Goal: Information Seeking & Learning: Learn about a topic

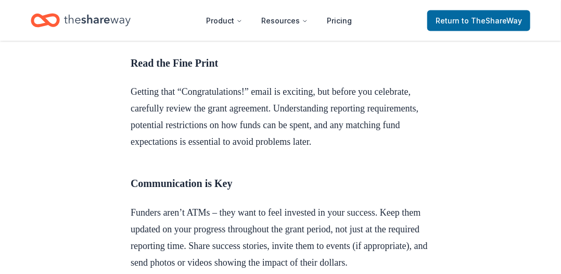
scroll to position [4851, 0]
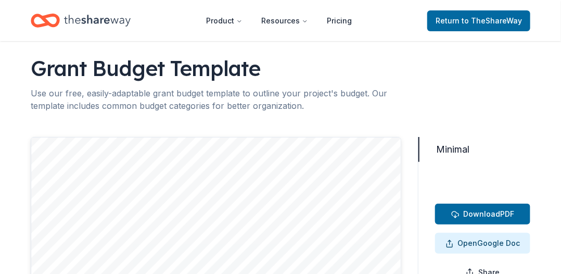
scroll to position [110, 0]
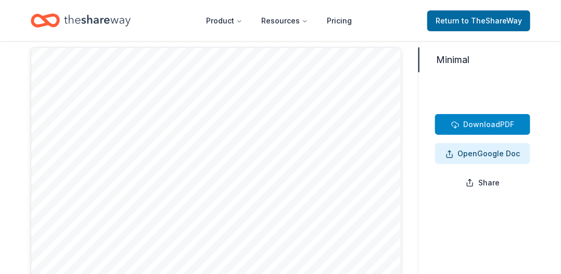
click at [489, 123] on span "Download" at bounding box center [482, 124] width 37 height 9
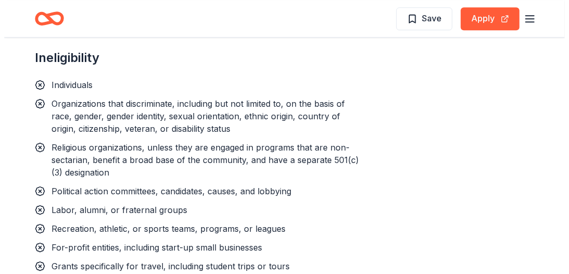
scroll to position [1090, 0]
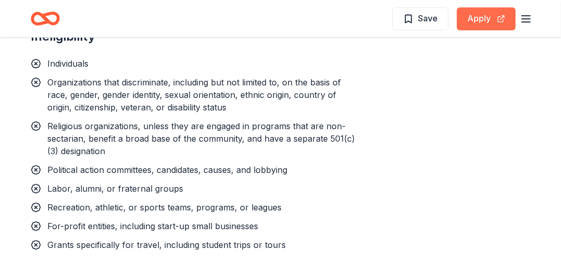
click at [482, 14] on button "Apply" at bounding box center [486, 18] width 59 height 23
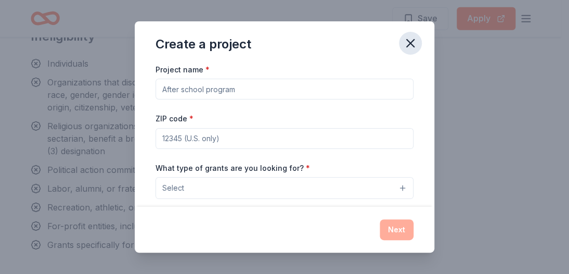
click at [412, 38] on icon "button" at bounding box center [410, 43] width 15 height 15
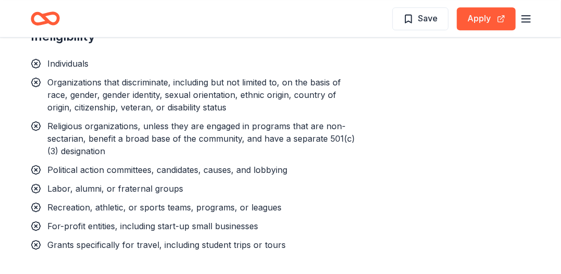
click at [529, 17] on icon "button" at bounding box center [526, 18] width 12 height 12
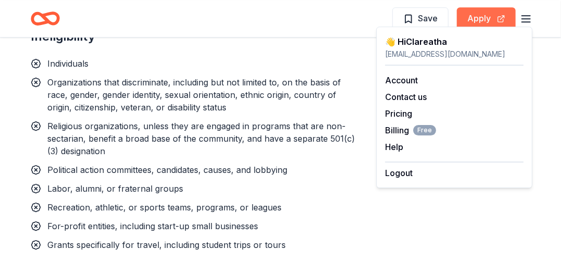
click at [483, 17] on button "Apply" at bounding box center [486, 18] width 59 height 23
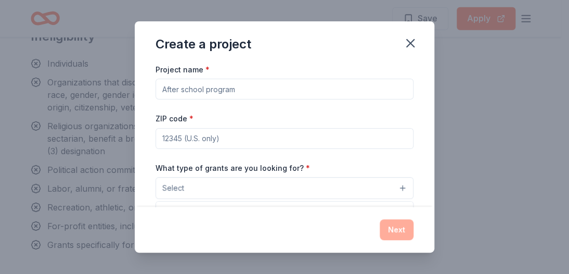
click at [397, 191] on button "Select" at bounding box center [285, 188] width 258 height 22
click at [395, 186] on button "Select" at bounding box center [285, 188] width 258 height 22
click at [229, 185] on button "Select" at bounding box center [285, 188] width 258 height 22
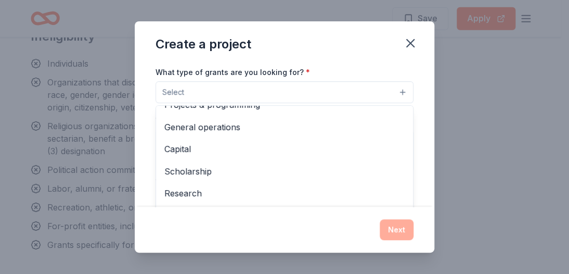
scroll to position [0, 0]
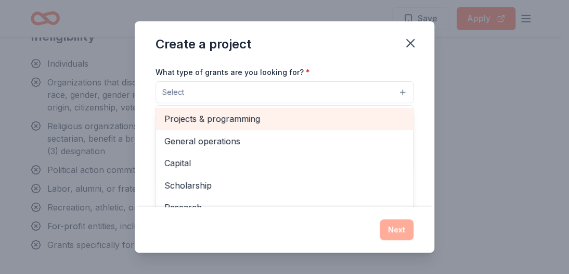
click at [244, 117] on span "Projects & programming" at bounding box center [284, 119] width 240 height 14
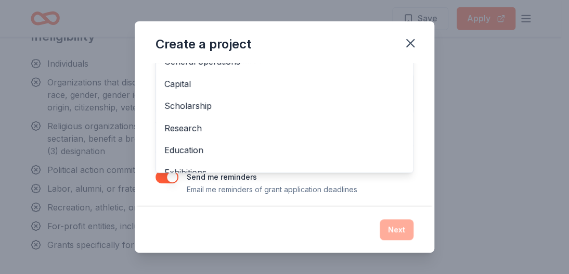
scroll to position [159, 0]
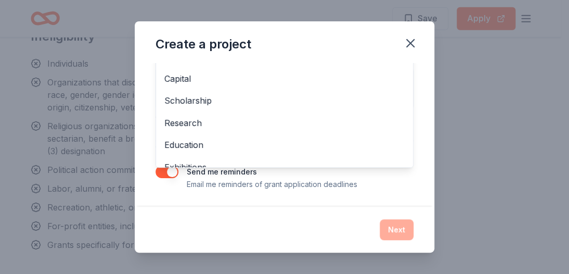
click at [410, 45] on div "Create a project Project name * ZIP code * What type of grants are you looking …" at bounding box center [285, 137] width 300 height 232
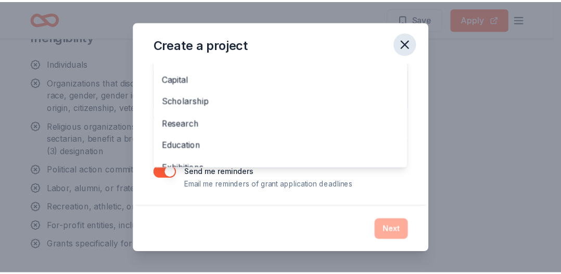
scroll to position [54, 0]
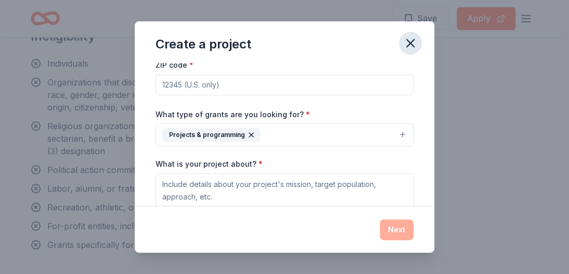
click at [408, 41] on icon "button" at bounding box center [410, 43] width 7 height 7
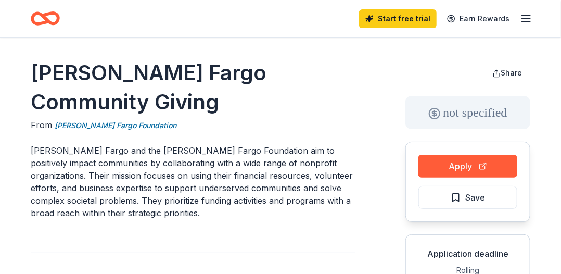
scroll to position [0, 0]
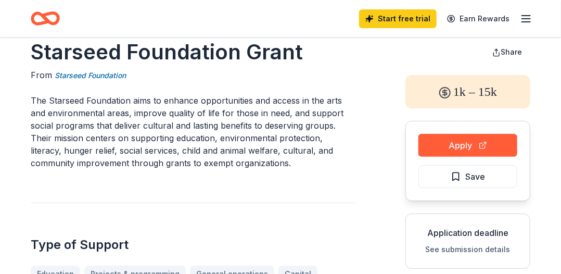
scroll to position [90, 0]
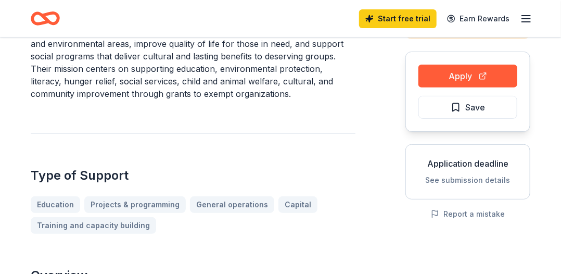
click at [467, 179] on button "See submission details" at bounding box center [468, 180] width 85 height 12
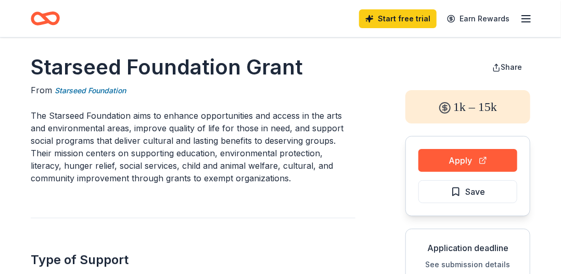
scroll to position [0, 0]
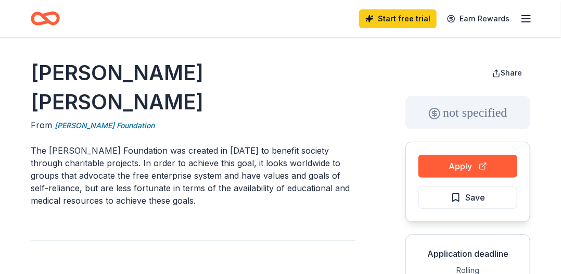
click at [290, 169] on p "The Charles A. Micale Foundation was created in 2007 to benefit society through…" at bounding box center [193, 175] width 325 height 62
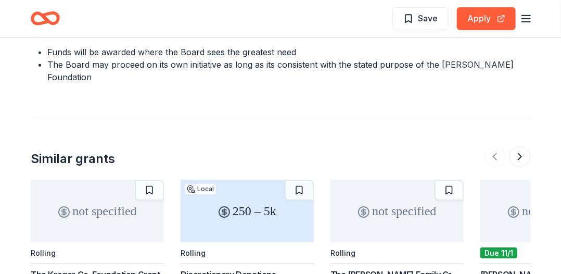
scroll to position [1762, 0]
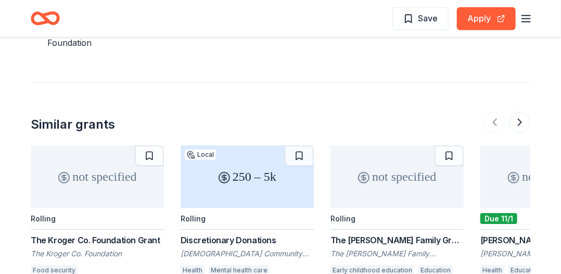
click at [97, 234] on div "The Kroger Co. Foundation Grant" at bounding box center [97, 240] width 133 height 12
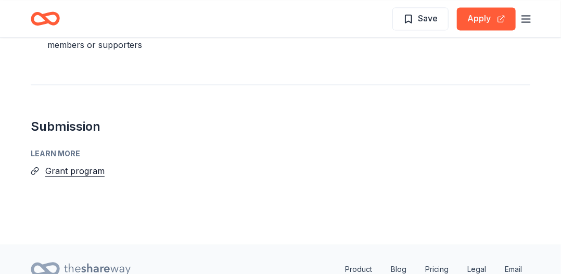
scroll to position [854, 0]
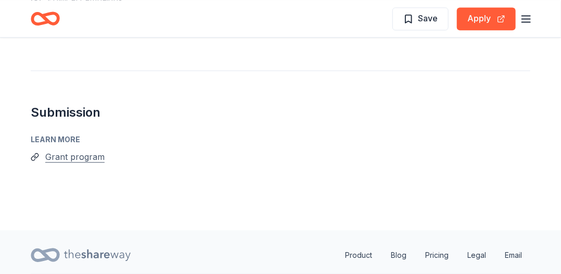
click at [75, 157] on button "Grant program" at bounding box center [74, 157] width 59 height 14
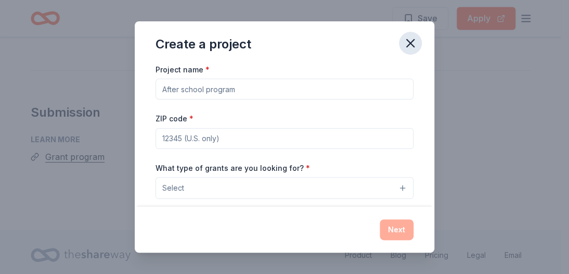
click at [417, 41] on icon "button" at bounding box center [410, 43] width 15 height 15
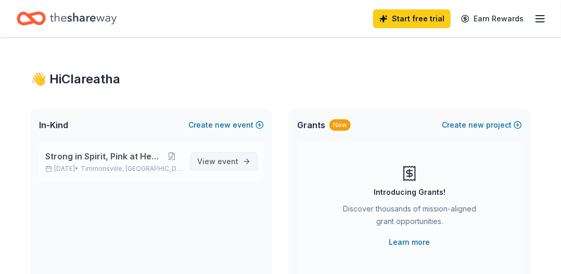
click at [219, 163] on span "event" at bounding box center [228, 161] width 21 height 9
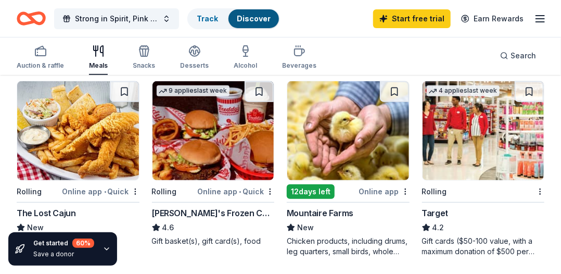
scroll to position [146, 0]
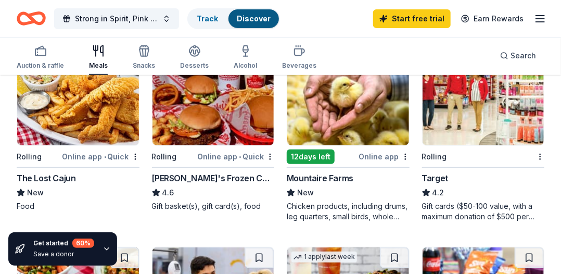
click at [436, 177] on div "Target" at bounding box center [435, 178] width 27 height 12
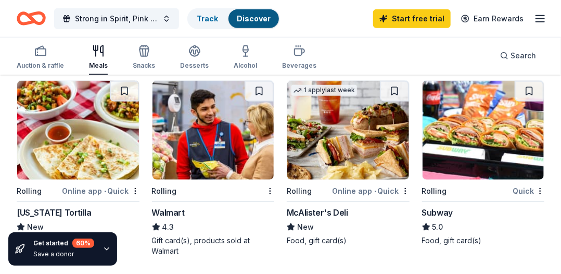
scroll to position [354, 0]
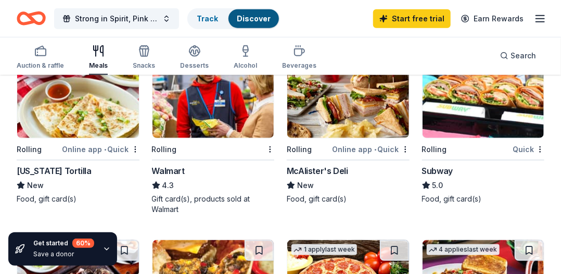
click at [204, 149] on div "Rolling" at bounding box center [207, 149] width 110 height 13
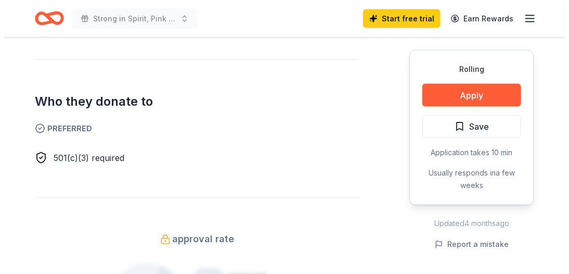
scroll to position [513, 0]
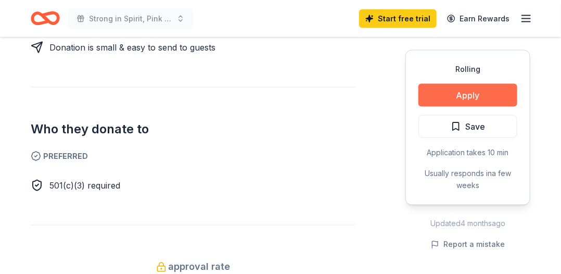
click at [470, 90] on button "Apply" at bounding box center [467, 95] width 99 height 23
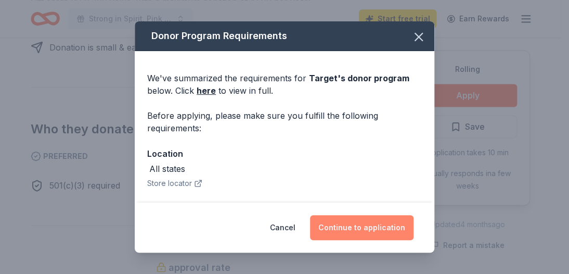
click at [352, 230] on button "Continue to application" at bounding box center [362, 227] width 104 height 25
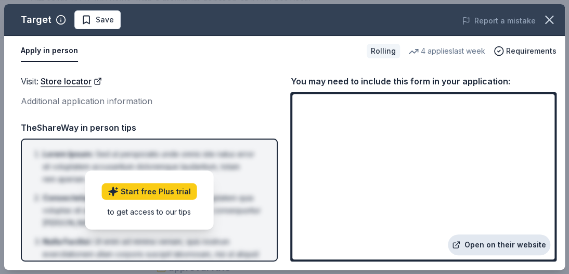
click at [517, 243] on link "Open on their website" at bounding box center [499, 244] width 103 height 21
click at [514, 244] on link "Open on their website" at bounding box center [499, 244] width 103 height 21
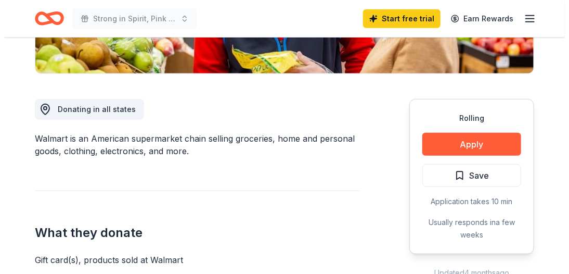
scroll to position [250, 0]
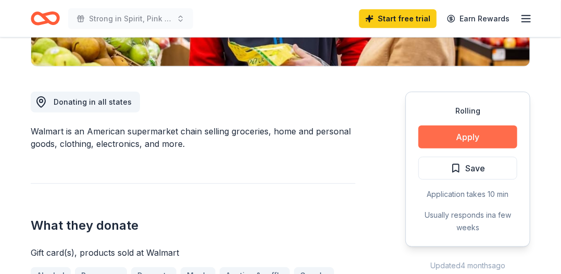
click at [469, 136] on button "Apply" at bounding box center [467, 136] width 99 height 23
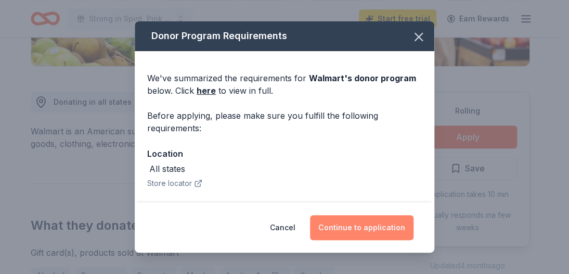
click at [366, 225] on button "Continue to application" at bounding box center [362, 227] width 104 height 25
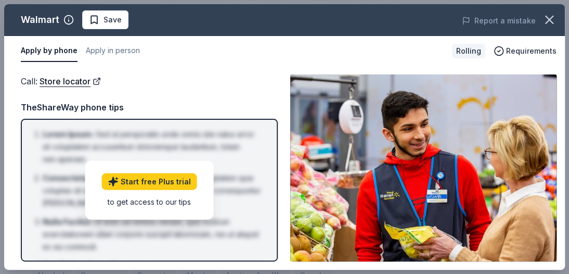
click at [462, 209] on img at bounding box center [423, 167] width 266 height 187
click at [108, 49] on button "Apply in person" at bounding box center [113, 51] width 54 height 22
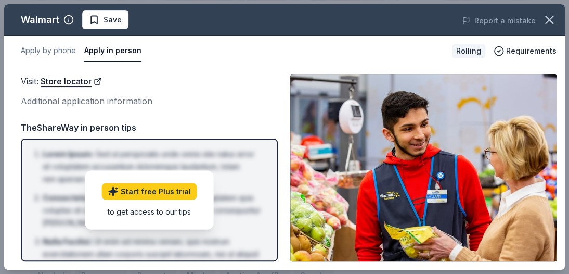
click at [92, 100] on div "Additional application information" at bounding box center [149, 101] width 257 height 14
click at [61, 48] on button "Apply by phone" at bounding box center [48, 51] width 55 height 22
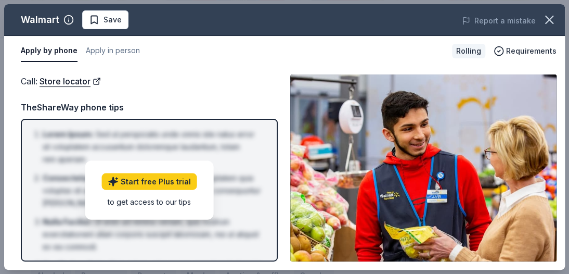
click at [468, 53] on div "Rolling" at bounding box center [468, 51] width 33 height 15
click at [550, 20] on icon "button" at bounding box center [549, 19] width 7 height 7
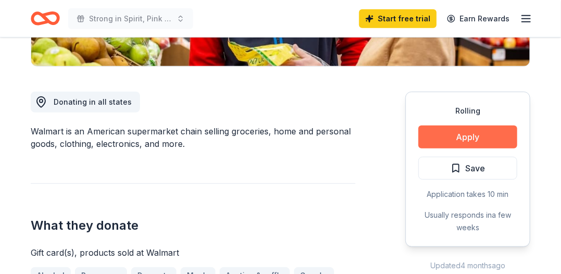
click at [457, 140] on button "Apply" at bounding box center [467, 136] width 99 height 23
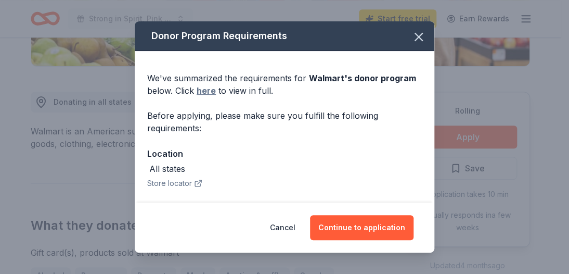
click at [206, 93] on link "here" at bounding box center [206, 90] width 19 height 12
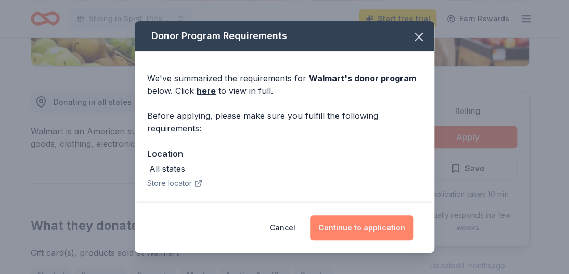
click at [375, 225] on button "Continue to application" at bounding box center [362, 227] width 104 height 25
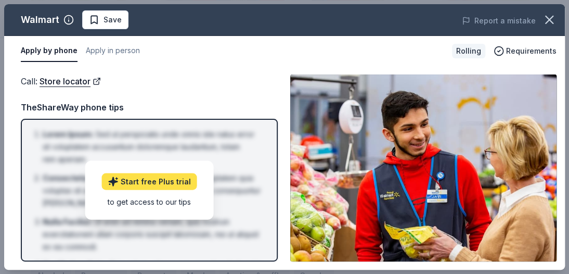
click at [150, 182] on link "Start free Plus trial" at bounding box center [149, 181] width 95 height 17
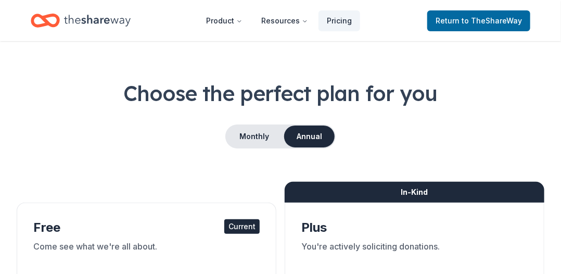
scroll to position [28, 0]
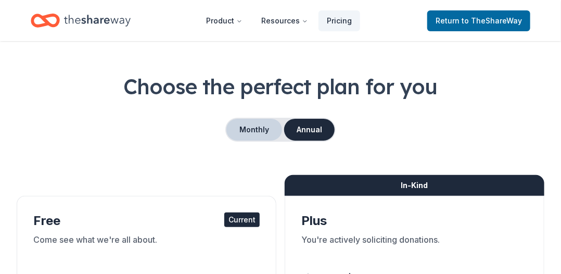
click at [252, 130] on button "Monthly" at bounding box center [254, 130] width 56 height 22
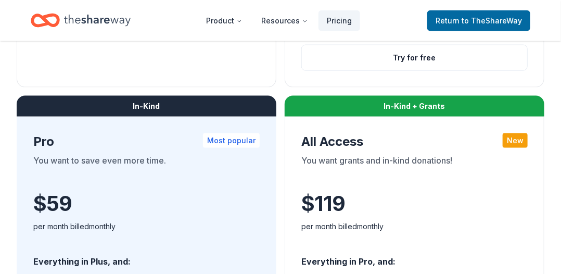
scroll to position [520, 0]
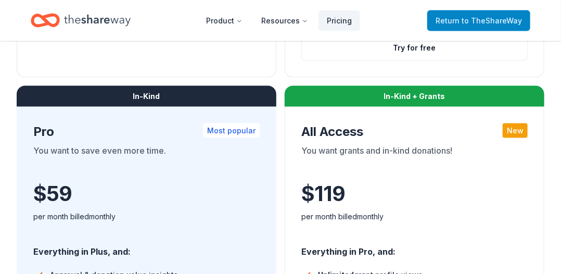
click at [491, 23] on span "to TheShareWay" at bounding box center [492, 20] width 60 height 9
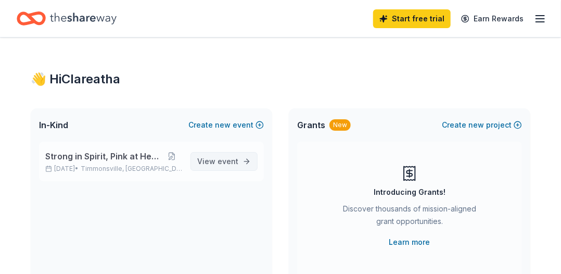
click at [225, 161] on span "event" at bounding box center [228, 161] width 21 height 9
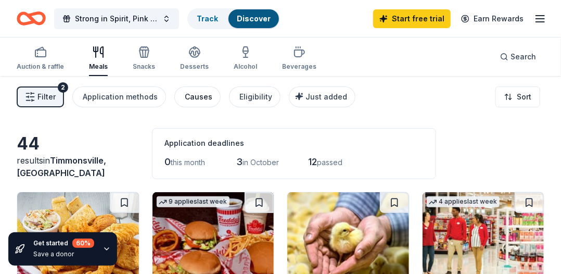
click at [192, 94] on div "Causes" at bounding box center [199, 97] width 28 height 12
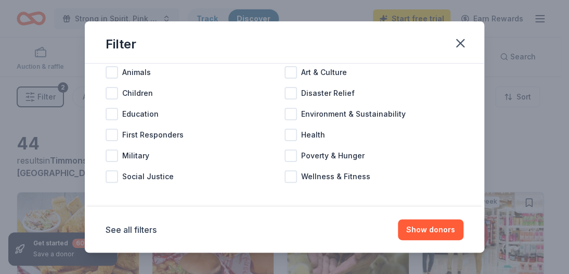
scroll to position [56, 0]
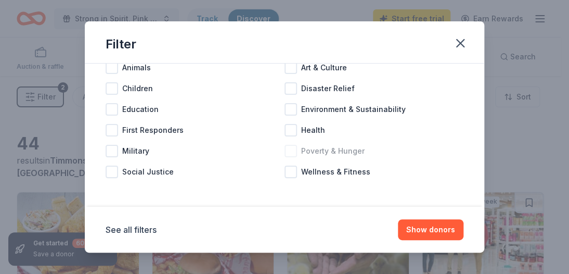
click at [291, 149] on div at bounding box center [291, 151] width 12 height 12
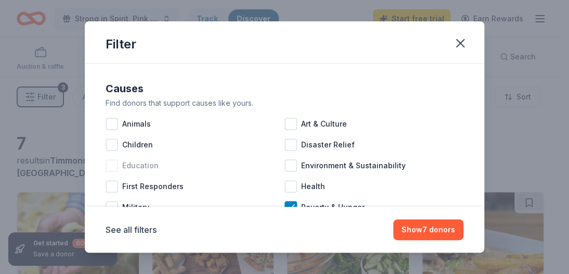
click at [110, 167] on div at bounding box center [112, 165] width 12 height 12
click at [285, 186] on div at bounding box center [291, 186] width 12 height 12
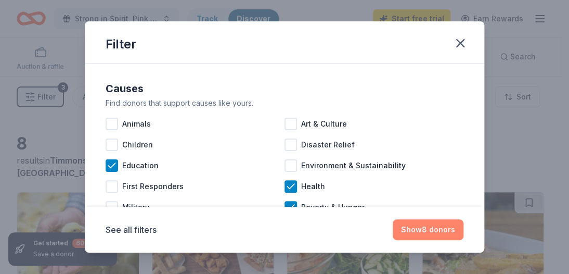
click at [427, 230] on button "Show 8 donors" at bounding box center [428, 229] width 71 height 21
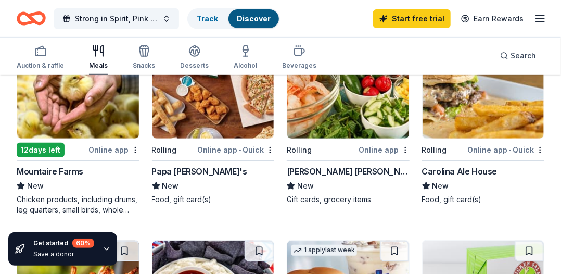
scroll to position [187, 0]
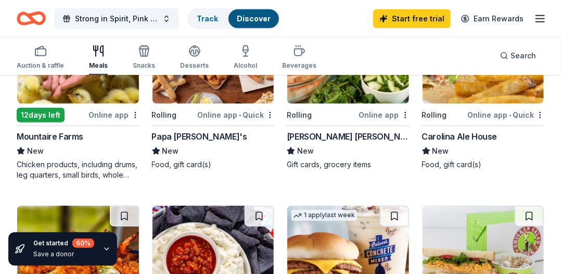
click at [313, 132] on div "[PERSON_NAME] [PERSON_NAME]" at bounding box center [348, 136] width 123 height 12
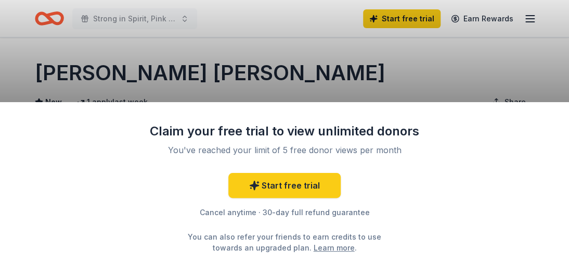
click at [403, 60] on div "Claim your free trial to view unlimited donors You've reached your limit of 5 f…" at bounding box center [284, 137] width 569 height 274
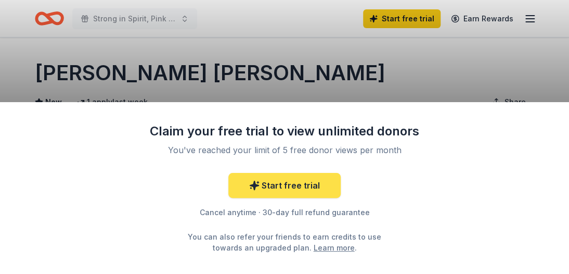
click at [285, 190] on link "Start free trial" at bounding box center [284, 185] width 112 height 25
